Goal: Complete application form

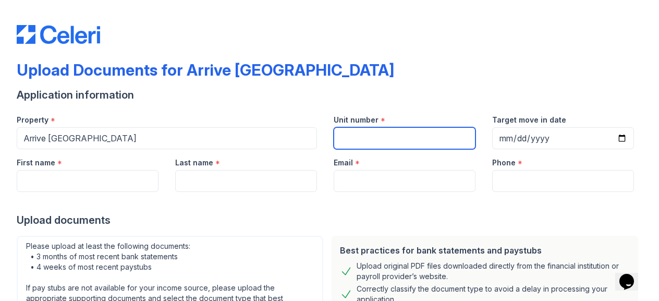
click at [367, 140] on input "Unit number" at bounding box center [405, 138] width 142 height 22
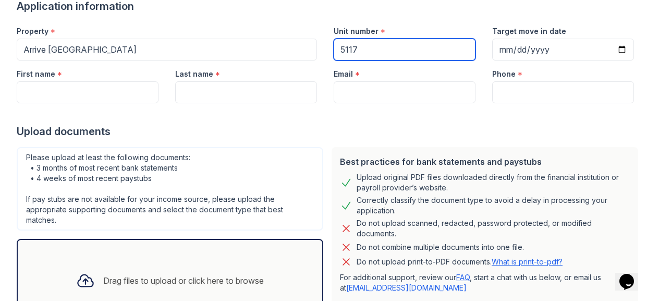
scroll to position [93, 0]
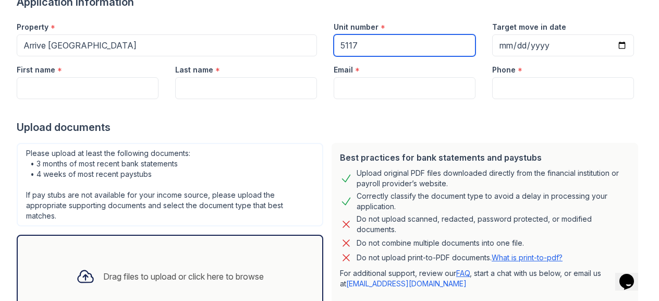
type input "5117"
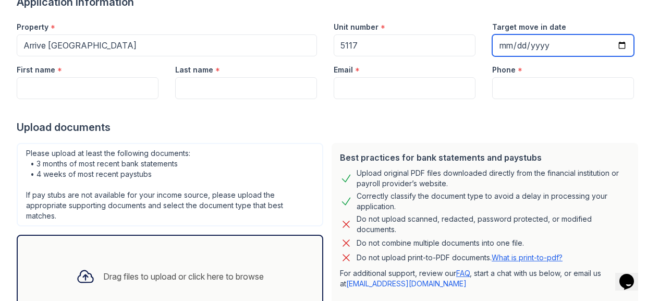
click at [610, 47] on input "Target move in date" at bounding box center [563, 45] width 142 height 22
type input "[DATE]"
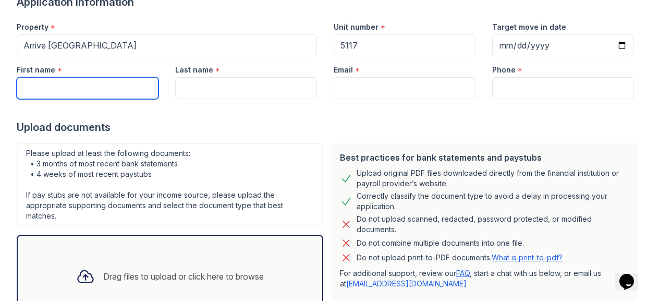
click at [103, 92] on input "First name" at bounding box center [88, 88] width 142 height 22
type input "[PERSON_NAME]"
type input "Kishore"
type input "[EMAIL_ADDRESS][DOMAIN_NAME]"
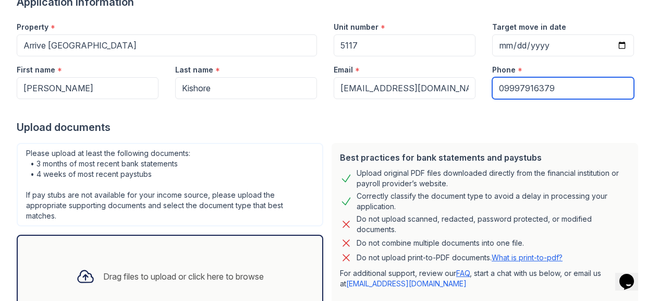
click at [516, 86] on input "09997916379" at bounding box center [563, 88] width 142 height 22
type input "2604189090"
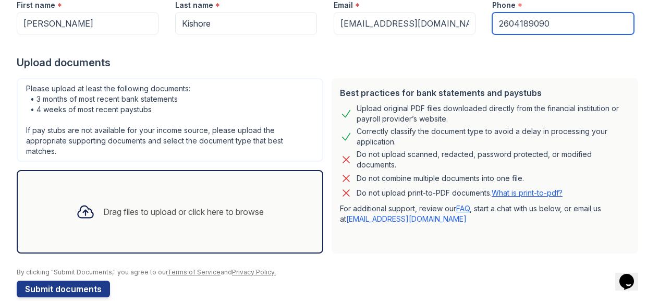
scroll to position [174, 0]
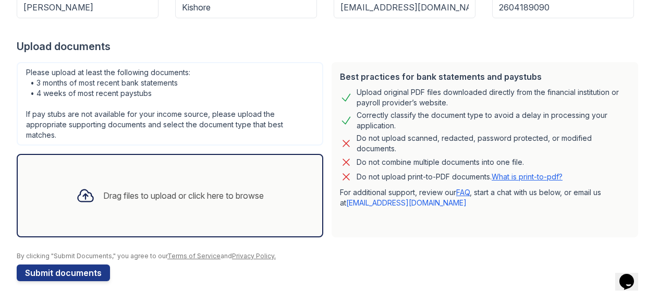
click at [82, 194] on icon at bounding box center [85, 195] width 19 height 19
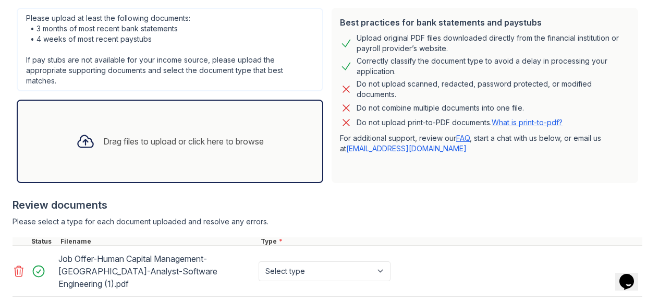
scroll to position [281, 0]
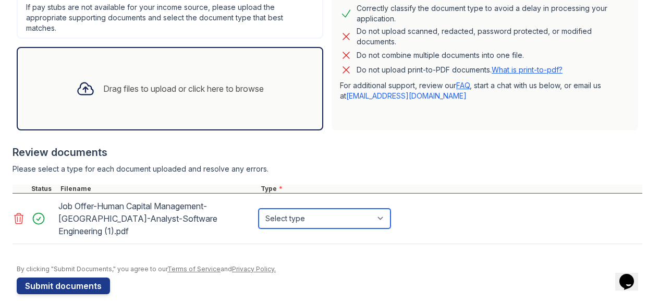
click at [328, 215] on select "Select type Paystub Bank Statement Offer Letter Tax Documents Benefit Award Let…" at bounding box center [325, 219] width 132 height 20
select select "offer_letter"
click at [259, 209] on select "Select type Paystub Bank Statement Offer Letter Tax Documents Benefit Award Let…" at bounding box center [325, 219] width 132 height 20
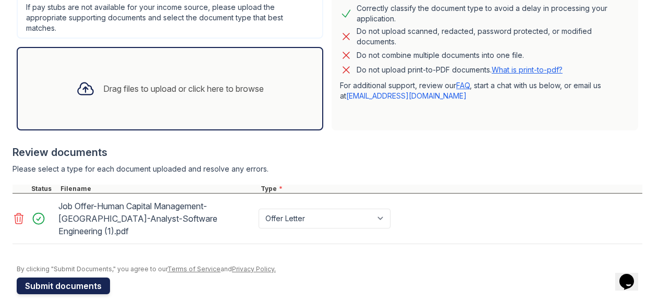
click at [65, 278] on button "Submit documents" at bounding box center [63, 286] width 93 height 17
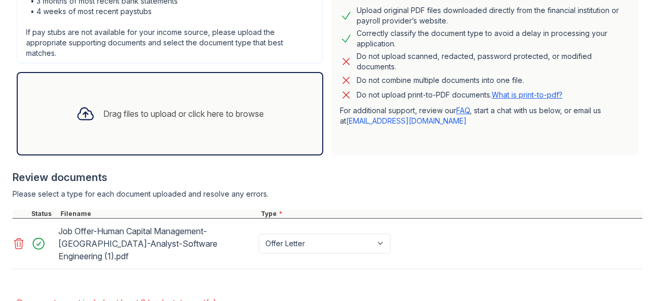
scroll to position [220, 0]
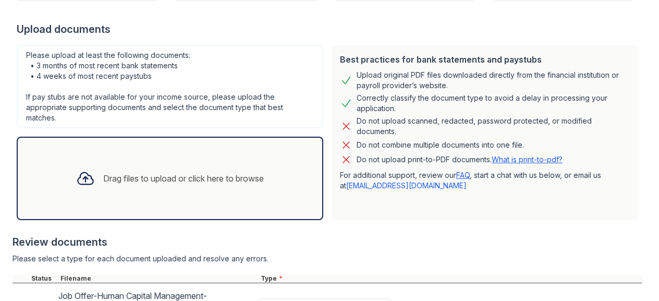
click at [122, 177] on div "Drag files to upload or click here to browse" at bounding box center [183, 178] width 161 height 13
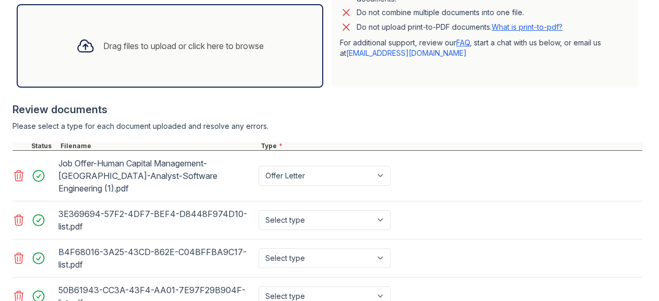
scroll to position [457, 0]
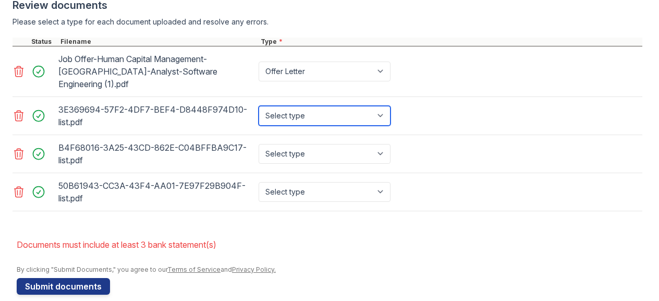
click at [345, 106] on select "Select type Paystub Bank Statement Offer Letter Tax Documents Benefit Award Let…" at bounding box center [325, 116] width 132 height 20
select select "bank_statement"
click at [259, 106] on select "Select type Paystub Bank Statement Offer Letter Tax Documents Benefit Award Let…" at bounding box center [325, 116] width 132 height 20
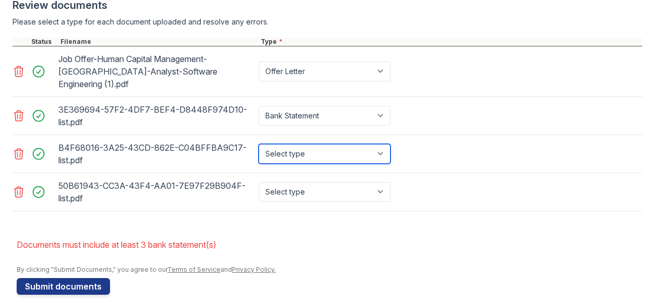
click at [322, 148] on select "Select type Paystub Bank Statement Offer Letter Tax Documents Benefit Award Let…" at bounding box center [325, 154] width 132 height 20
select select "bank_statement"
click at [259, 144] on select "Select type Paystub Bank Statement Offer Letter Tax Documents Benefit Award Let…" at bounding box center [325, 154] width 132 height 20
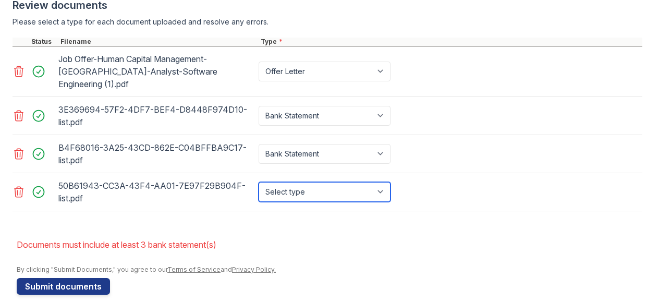
click at [308, 182] on select "Select type Paystub Bank Statement Offer Letter Tax Documents Benefit Award Let…" at bounding box center [325, 192] width 132 height 20
select select "bank_statement"
click at [259, 182] on select "Select type Paystub Bank Statement Offer Letter Tax Documents Benefit Award Let…" at bounding box center [325, 192] width 132 height 20
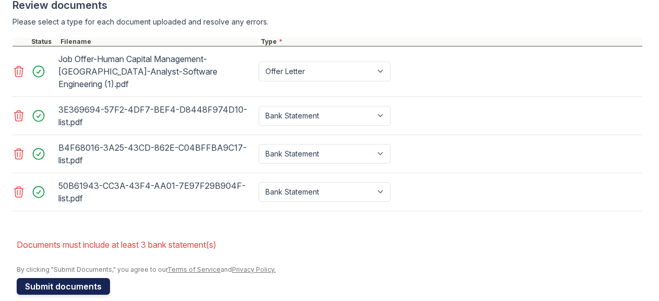
click at [81, 278] on button "Submit documents" at bounding box center [63, 286] width 93 height 17
